Goal: Complete application form

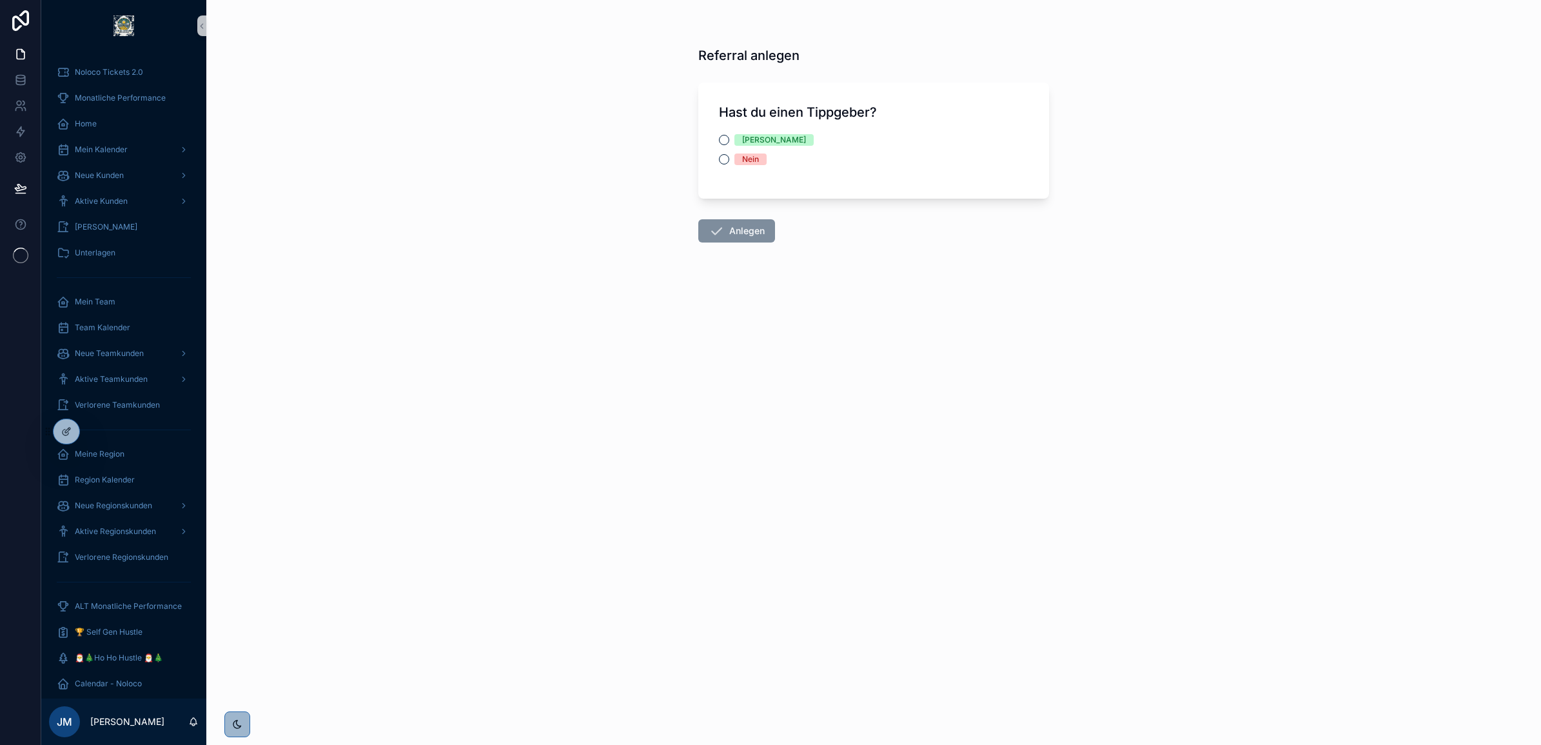
click at [717, 133] on div "Hast du einen Tippgeber? Ja Nein" at bounding box center [873, 141] width 351 height 116
click at [726, 140] on button "[PERSON_NAME]" at bounding box center [724, 140] width 10 height 10
click at [757, 280] on span "Bestandskunden auswählen" at bounding box center [790, 283] width 121 height 13
